Goal: Check status: Check status

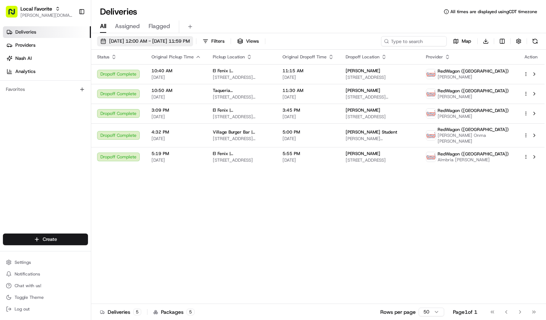
click at [190, 38] on span "[DATE] 12:00 AM - [DATE] 11:59 PM" at bounding box center [149, 41] width 81 height 7
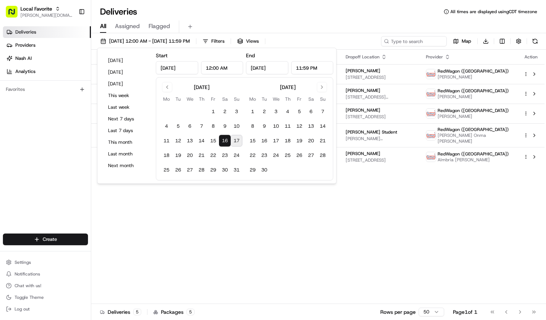
click at [238, 139] on button "17" at bounding box center [237, 141] width 12 height 12
type input "[DATE]"
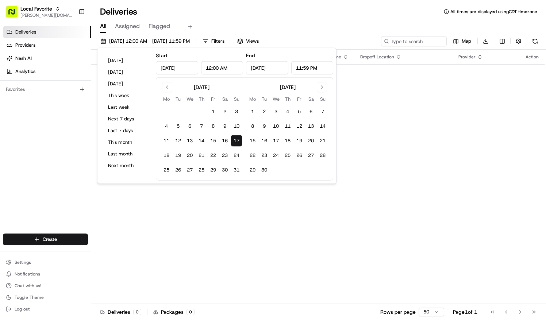
click at [278, 15] on div "Deliveries All times are displayed using CDT timezone" at bounding box center [318, 12] width 455 height 12
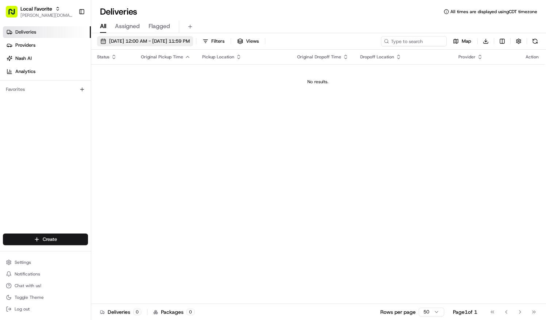
click at [187, 40] on span "[DATE] 12:00 AM - [DATE] 11:59 PM" at bounding box center [149, 41] width 81 height 7
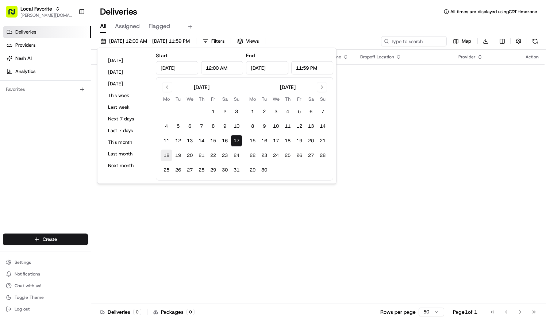
click at [166, 154] on button "18" at bounding box center [167, 156] width 12 height 12
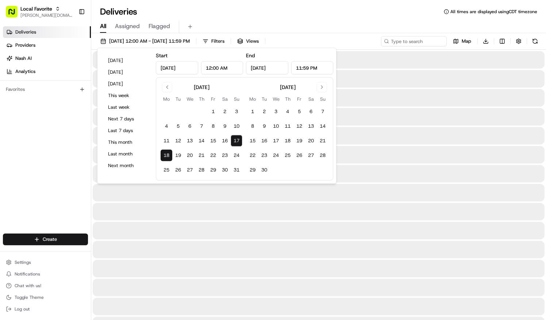
type input "[DATE]"
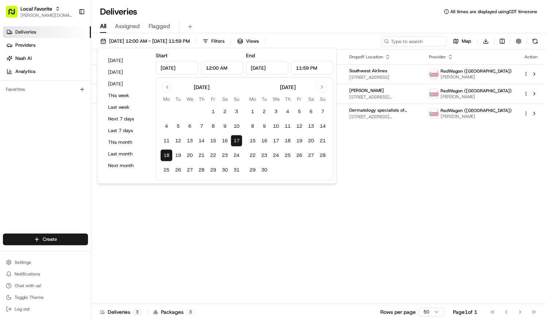
click at [166, 154] on button "18" at bounding box center [167, 156] width 12 height 12
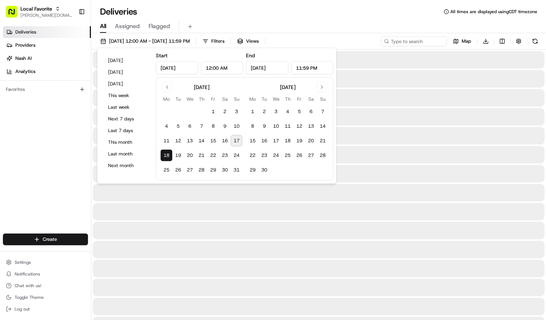
type input "[DATE]"
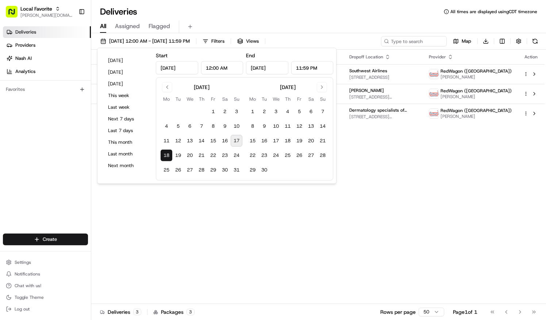
click at [248, 3] on div "Deliveries All times are displayed using CDT timezone All Assigned Flagged [DAT…" at bounding box center [318, 160] width 455 height 320
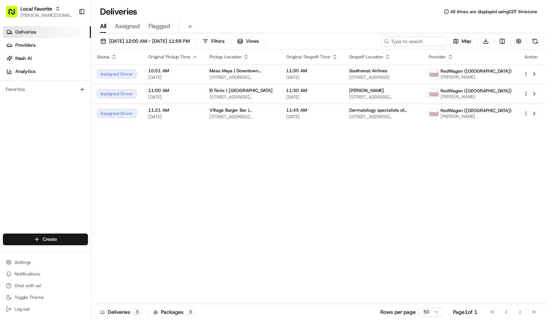
click at [191, 46] on div "[DATE] 12:00 AM - [DATE] 11:59 PM Filters Views Map Download" at bounding box center [318, 43] width 455 height 14
click at [190, 41] on span "[DATE] 12:00 AM - [DATE] 11:59 PM" at bounding box center [149, 41] width 81 height 7
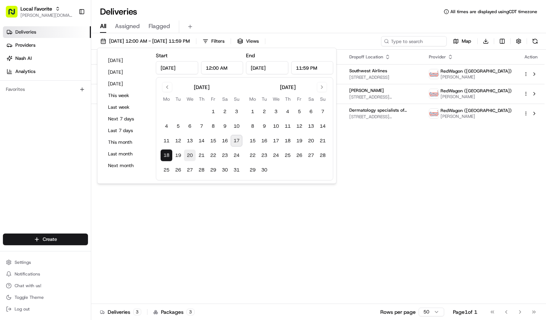
click at [189, 154] on button "20" at bounding box center [190, 156] width 12 height 12
type input "[DATE]"
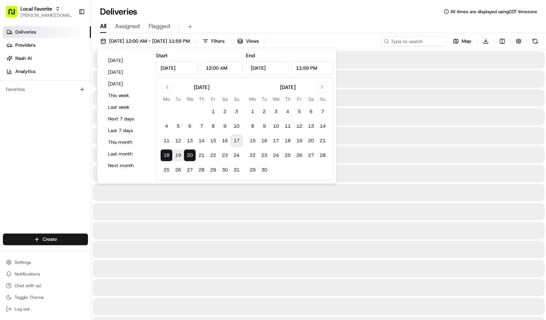
click at [189, 154] on button "20" at bounding box center [190, 156] width 12 height 12
type input "[DATE]"
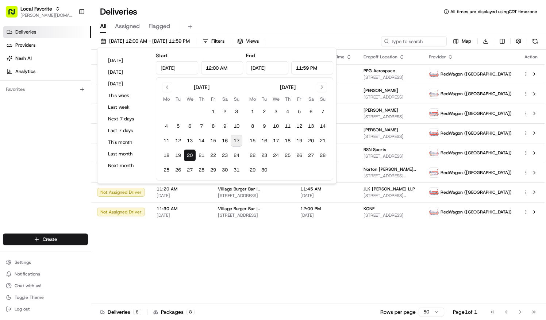
click at [236, 24] on div "All Assigned Flagged" at bounding box center [318, 26] width 455 height 13
